Goal: Information Seeking & Learning: Learn about a topic

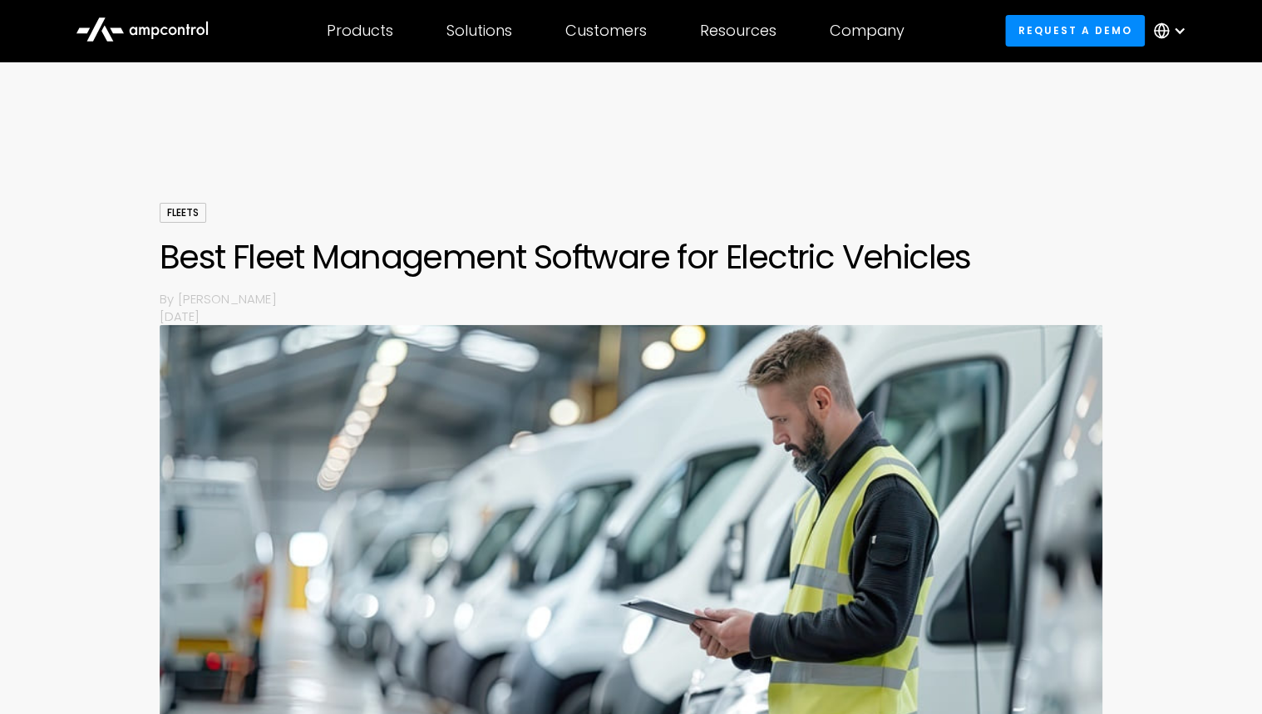
click at [136, 28] on icon at bounding box center [133, 31] width 7 height 8
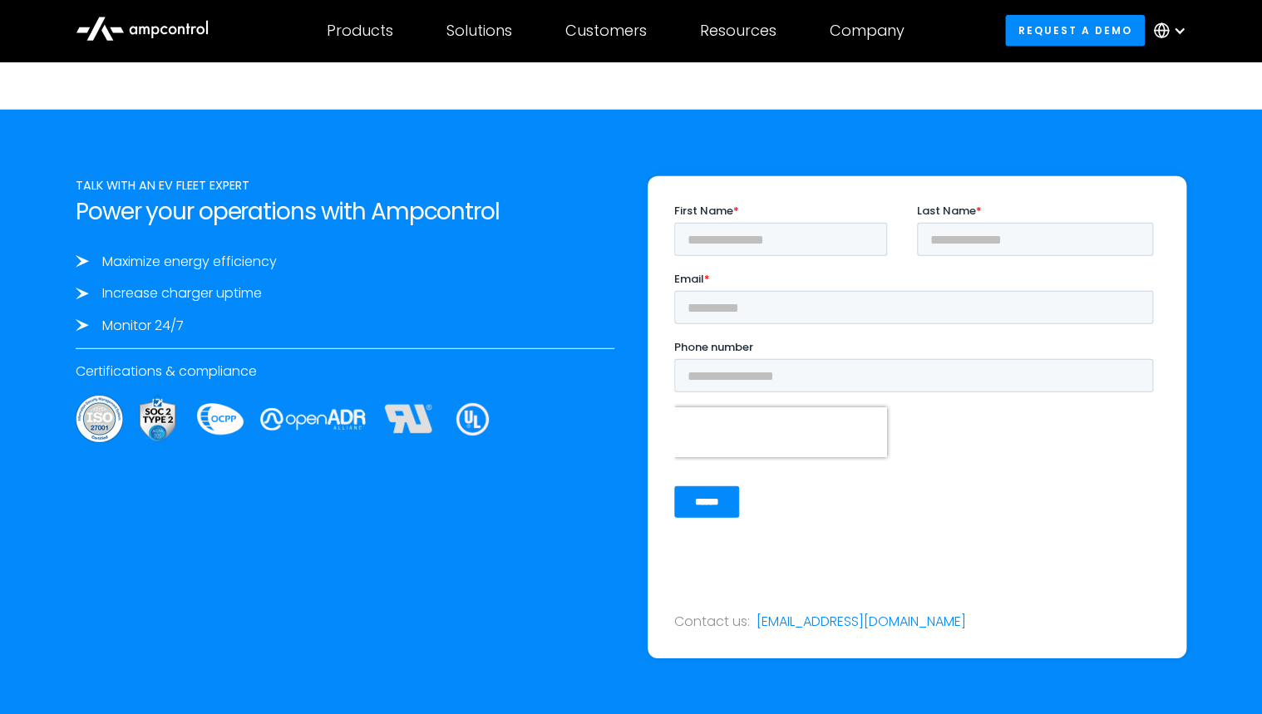
scroll to position [5320, 0]
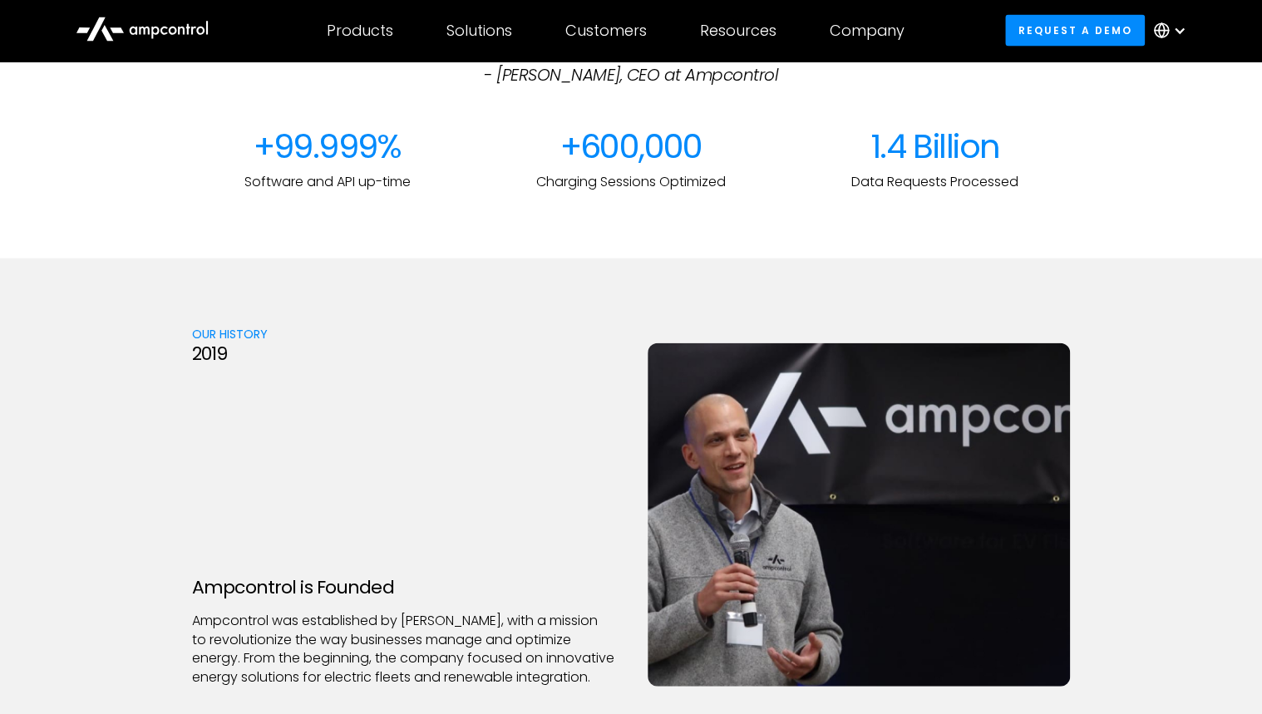
scroll to position [1929, 0]
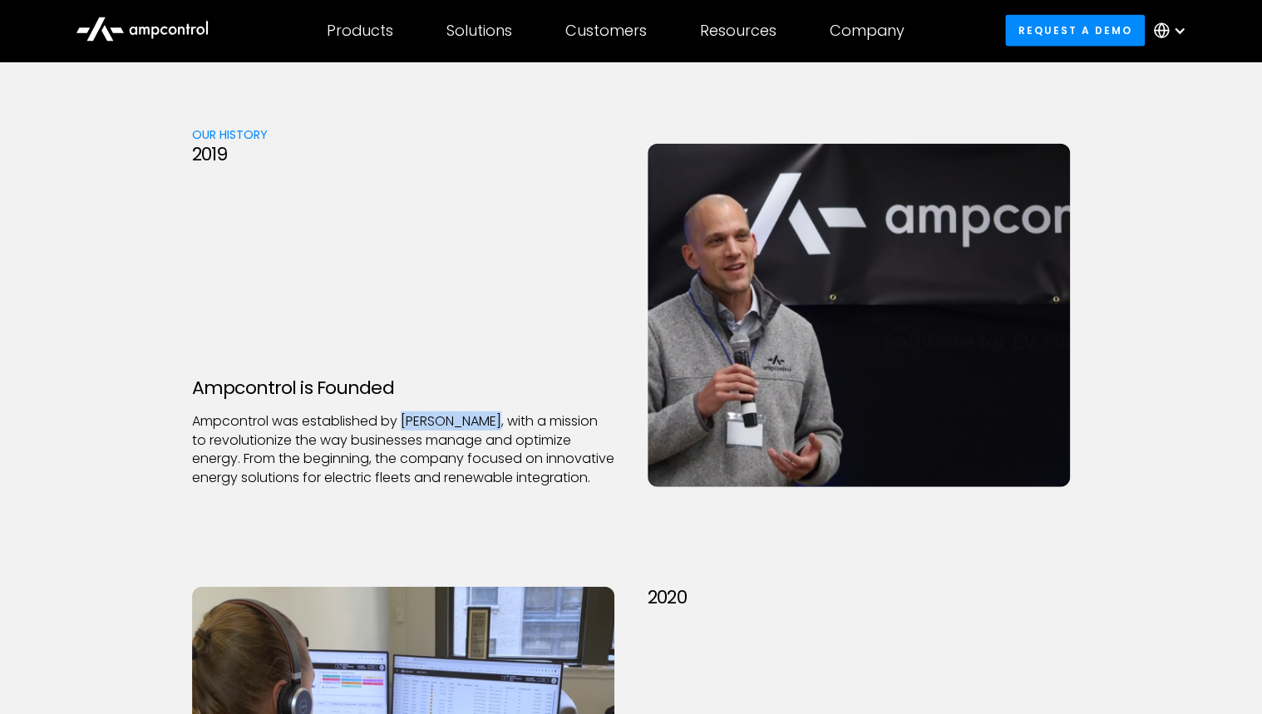
drag, startPoint x: 406, startPoint y: 402, endPoint x: 499, endPoint y: 399, distance: 93.1
click at [499, 412] on p "Ampcontrol was established by Joachim Lohse, with a mission to revolutionize th…" at bounding box center [403, 449] width 422 height 75
drag, startPoint x: 499, startPoint y: 399, endPoint x: 489, endPoint y: 399, distance: 10.0
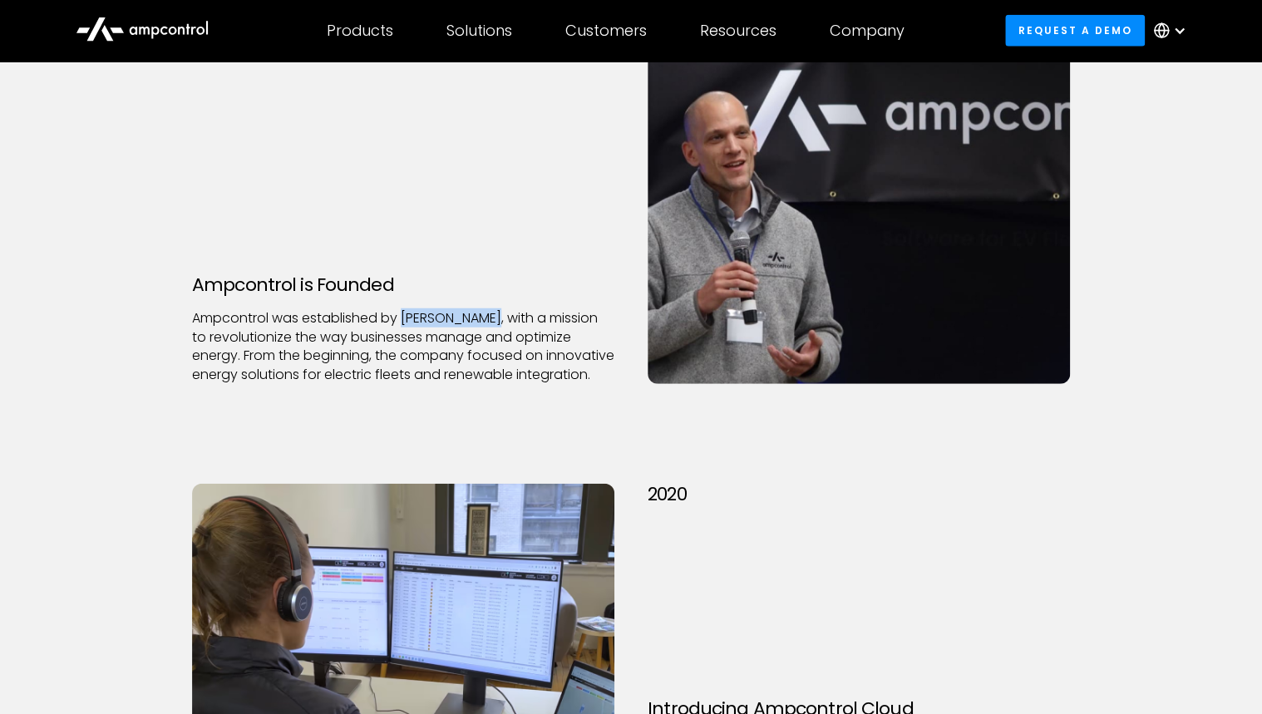
scroll to position [2394, 0]
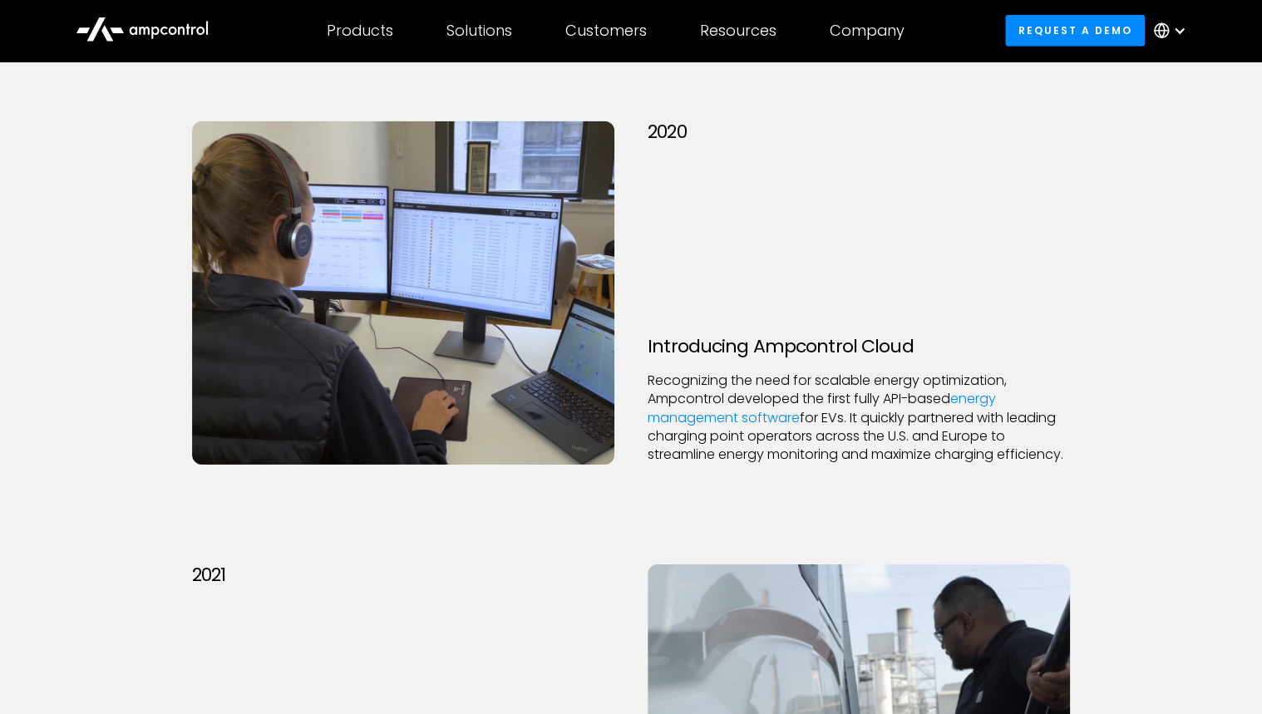
click at [1151, 237] on section "OUR History 2019 Ampcontrol is Founded Ampcontrol was established by Joachim Lo…" at bounding box center [631, 726] width 1262 height 2266
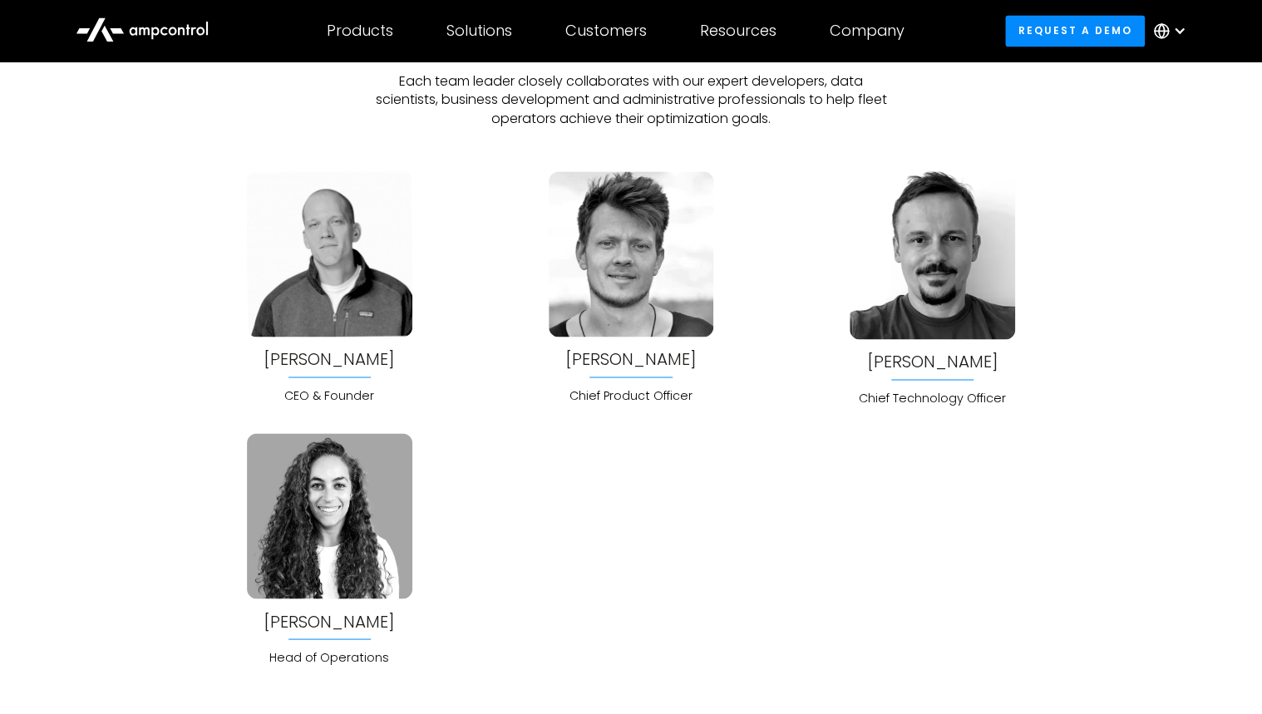
scroll to position [4323, 0]
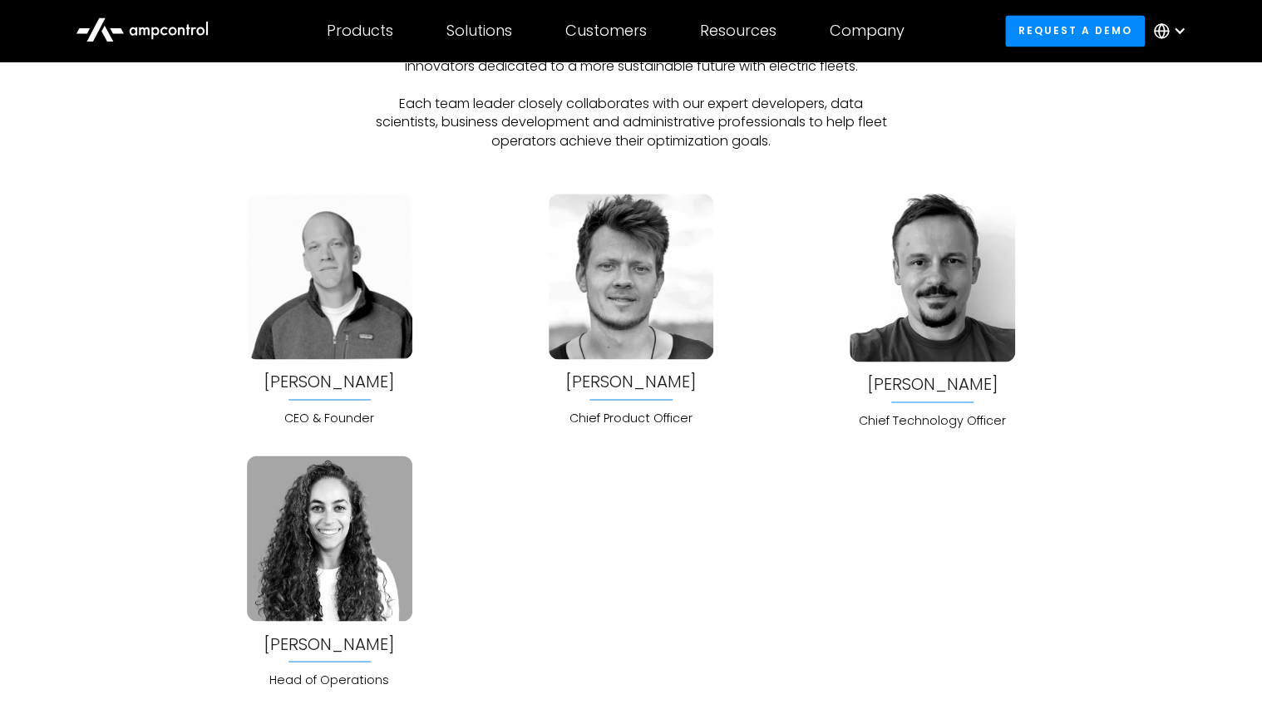
drag, startPoint x: 313, startPoint y: 633, endPoint x: 656, endPoint y: 644, distance: 342.7
click at [656, 644] on div "Joachim Lohse CEO & Founder Jonas Schlund Chief Product Officer Bela Patkai Chi…" at bounding box center [631, 441] width 878 height 495
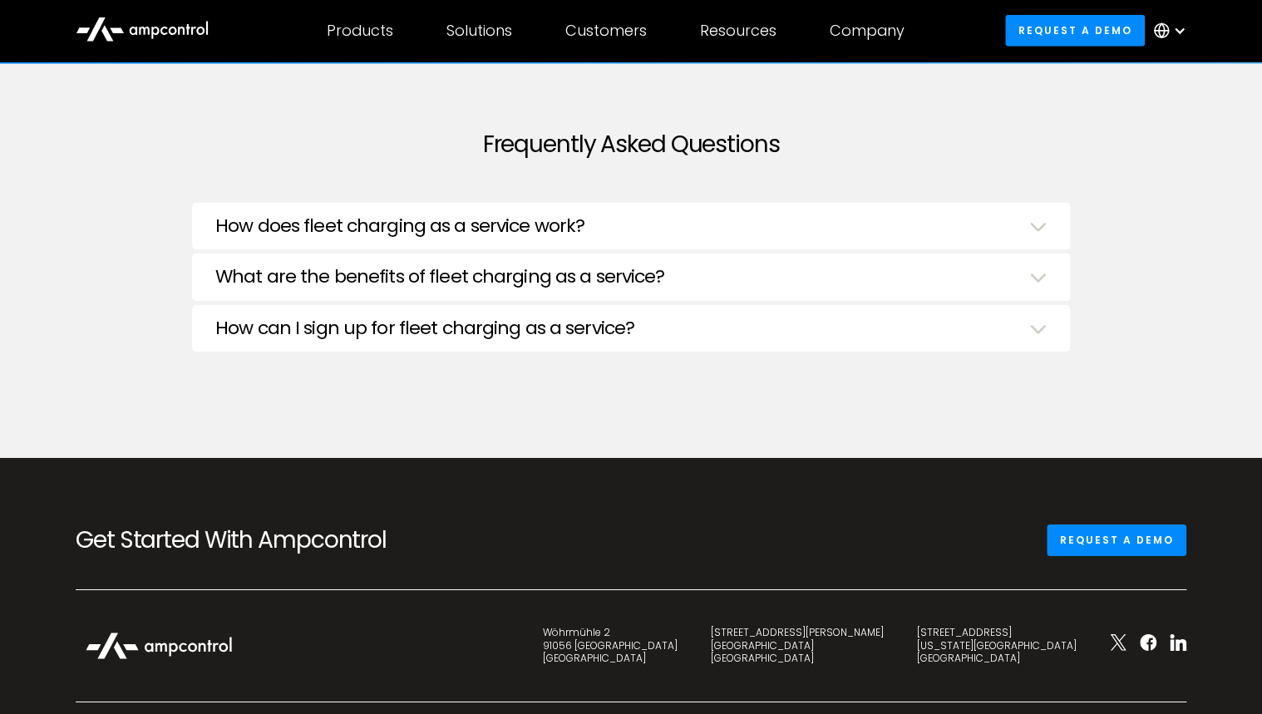
scroll to position [5586, 0]
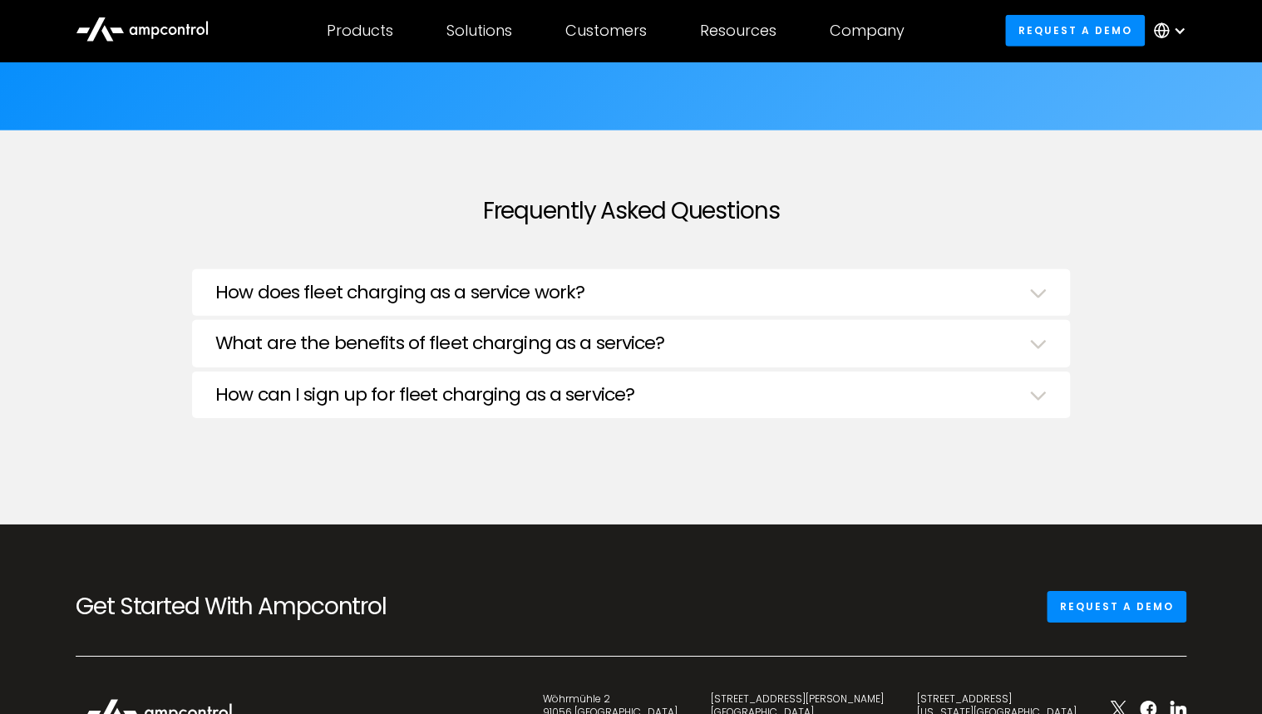
click at [1042, 276] on div "How does fleet charging as a service work? Fleet operators are experts at multi…" at bounding box center [631, 292] width 878 height 47
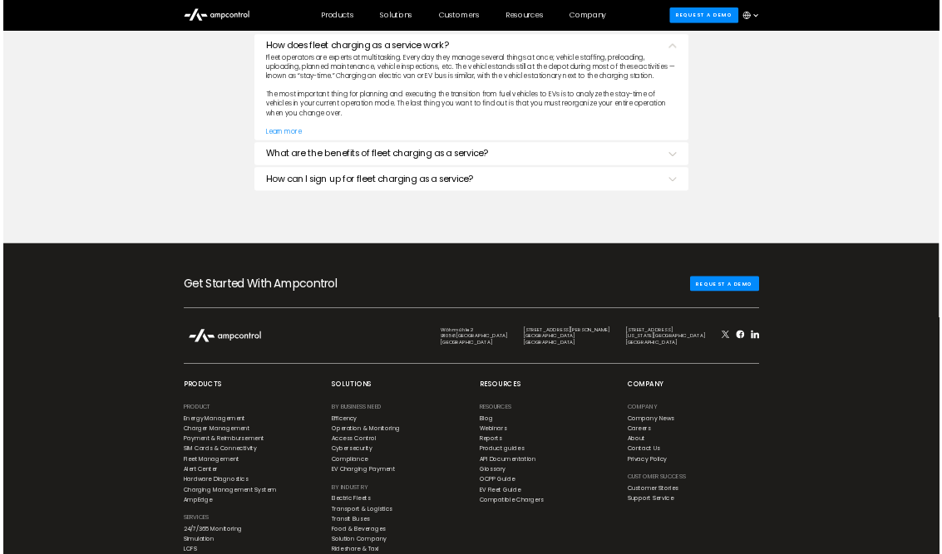
scroll to position [5553, 0]
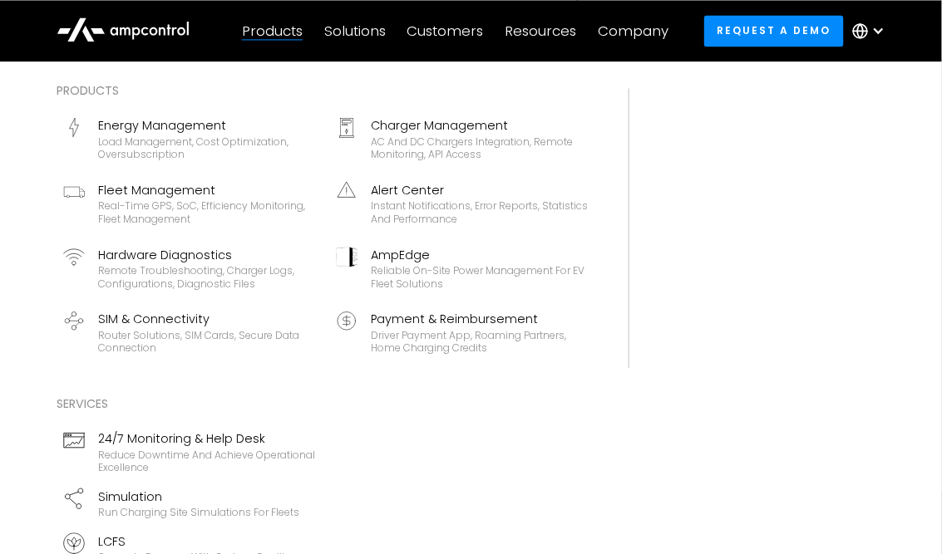
click at [278, 29] on div "Products" at bounding box center [272, 31] width 61 height 18
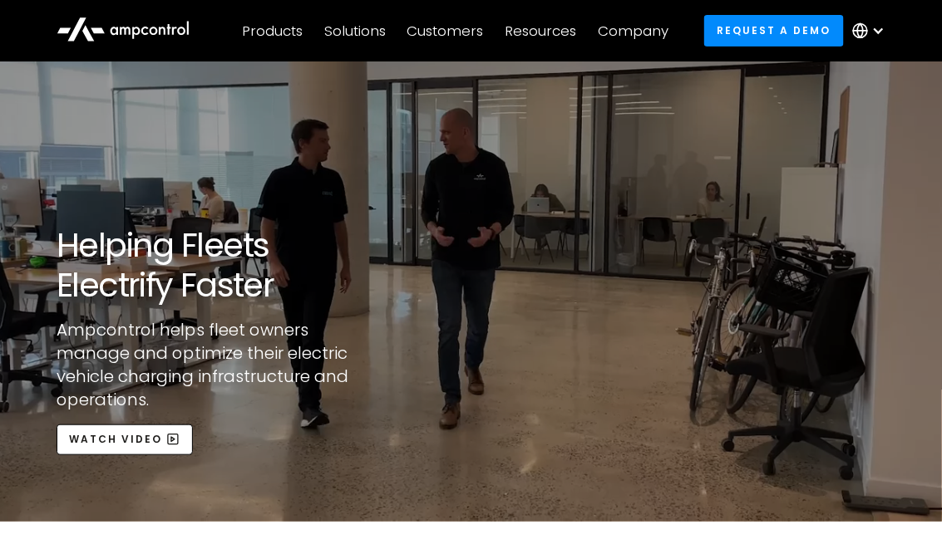
scroll to position [0, 0]
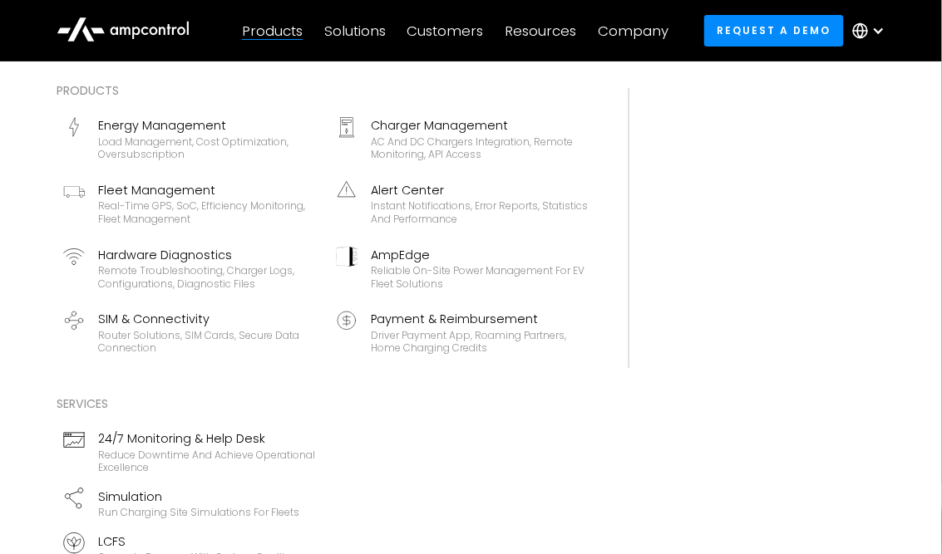
click at [842, 314] on div "Products Energy Management Load management, cost optimization, oversubscription…" at bounding box center [471, 365] width 862 height 568
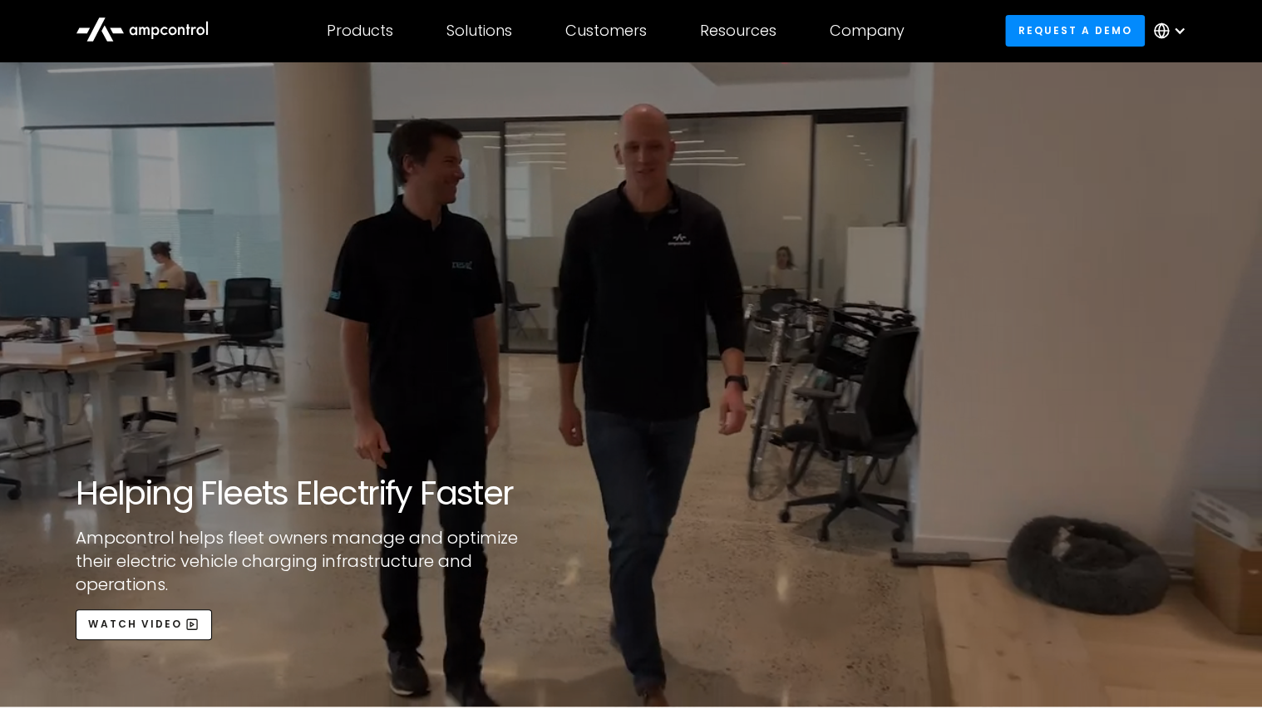
scroll to position [599, 0]
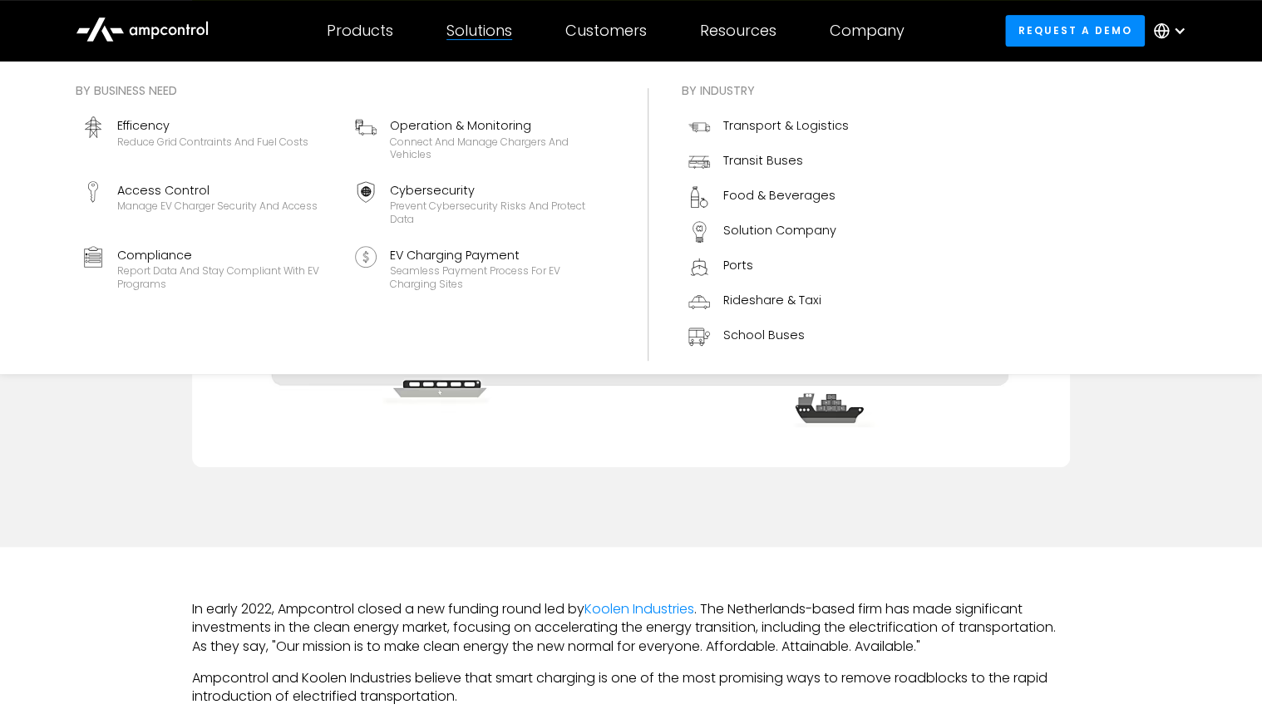
scroll to position [200, 0]
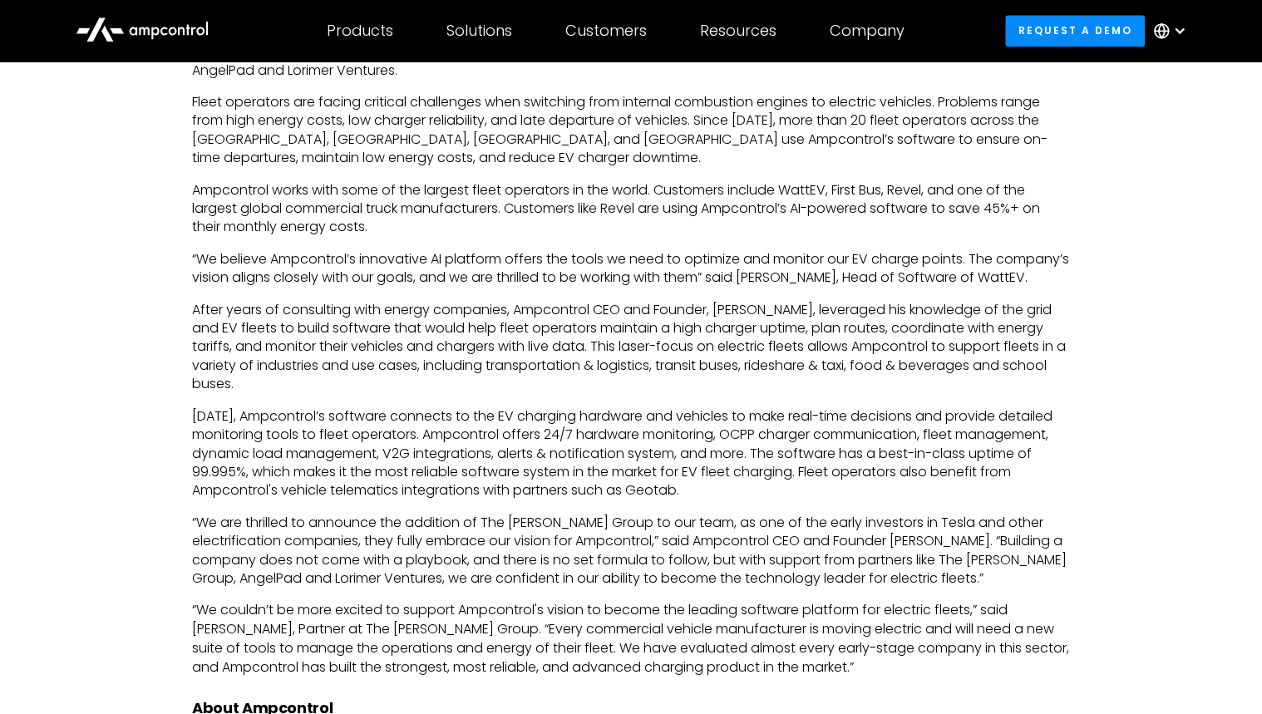
scroll to position [931, 0]
